Goal: Navigation & Orientation: Find specific page/section

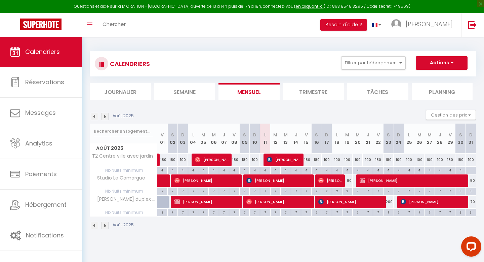
click at [104, 118] on img at bounding box center [104, 116] width 7 height 7
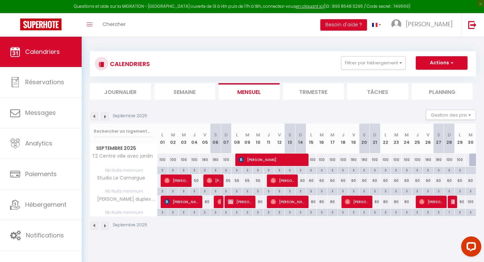
click at [105, 118] on img at bounding box center [104, 116] width 7 height 7
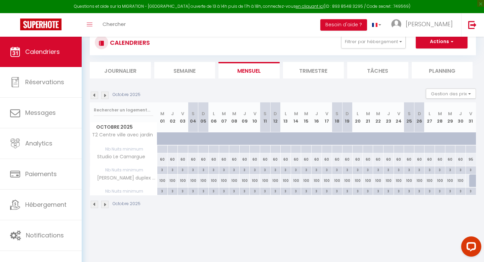
scroll to position [37, 0]
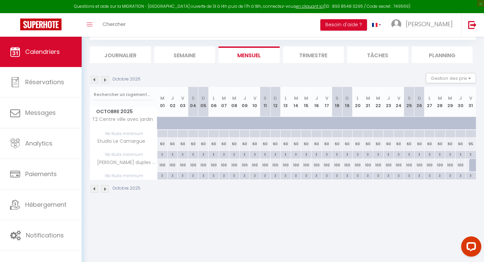
click at [108, 80] on img at bounding box center [104, 79] width 7 height 7
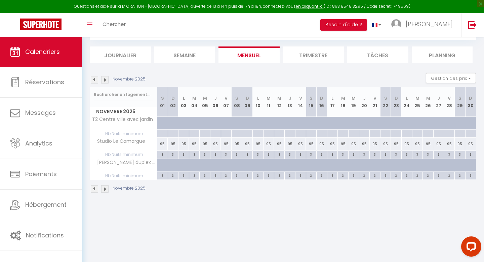
click at [95, 77] on img at bounding box center [94, 79] width 7 height 7
